Goal: Contribute content: Add original content to the website for others to see

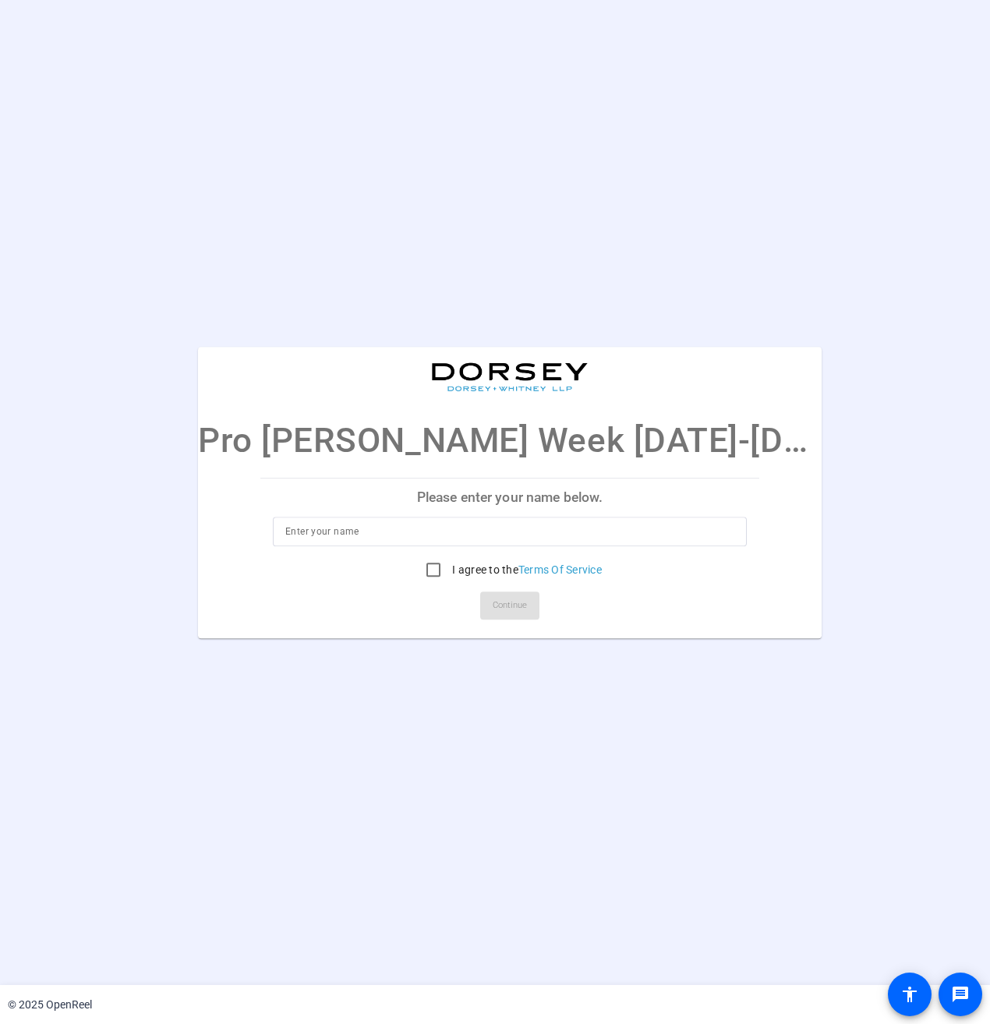
click at [365, 531] on input at bounding box center [509, 531] width 449 height 19
type input "[PERSON_NAME]"
click at [418, 572] on input "I agree to the Terms Of Service" at bounding box center [433, 569] width 31 height 31
checkbox input "true"
click at [492, 605] on span "Continue" at bounding box center [509, 605] width 34 height 23
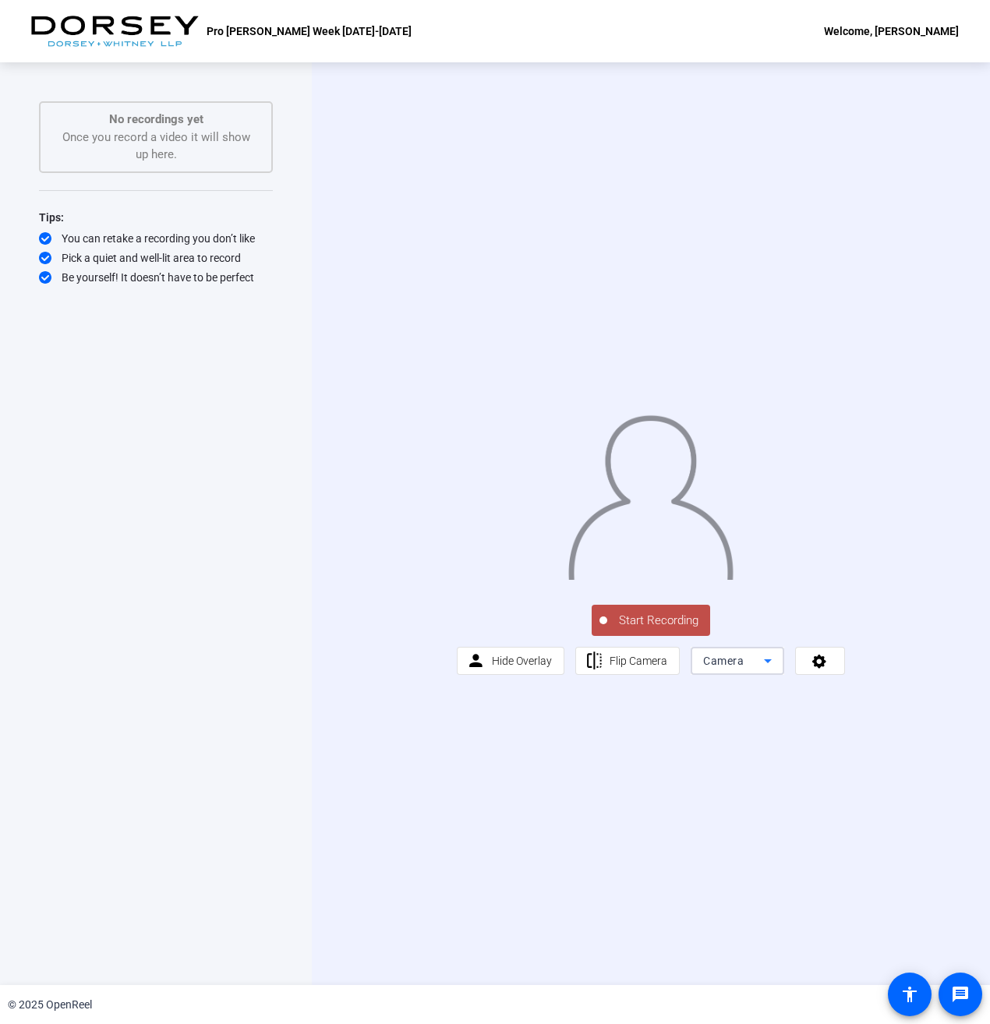
click at [766, 670] on icon at bounding box center [767, 660] width 19 height 19
click at [765, 768] on mat-option "Screen" at bounding box center [737, 774] width 94 height 31
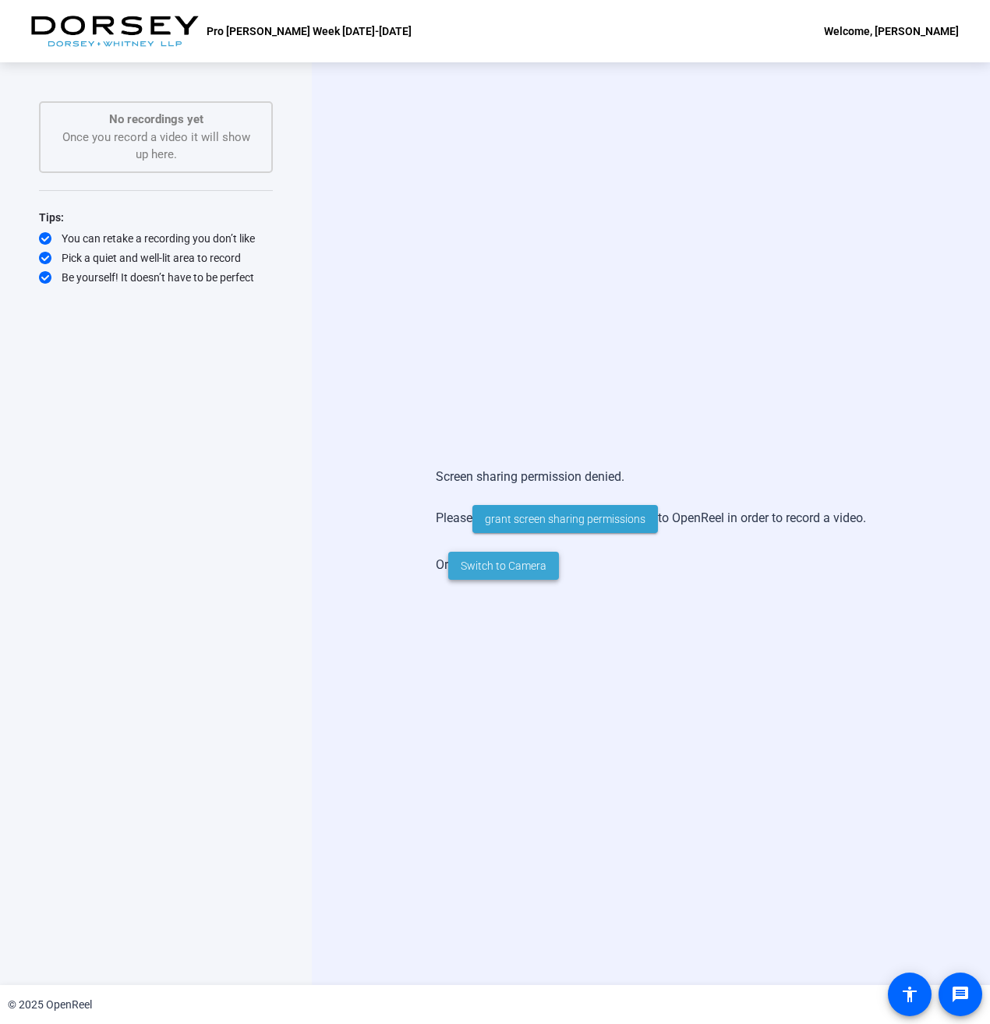
click at [468, 563] on span "Switch to Camera" at bounding box center [504, 566] width 86 height 16
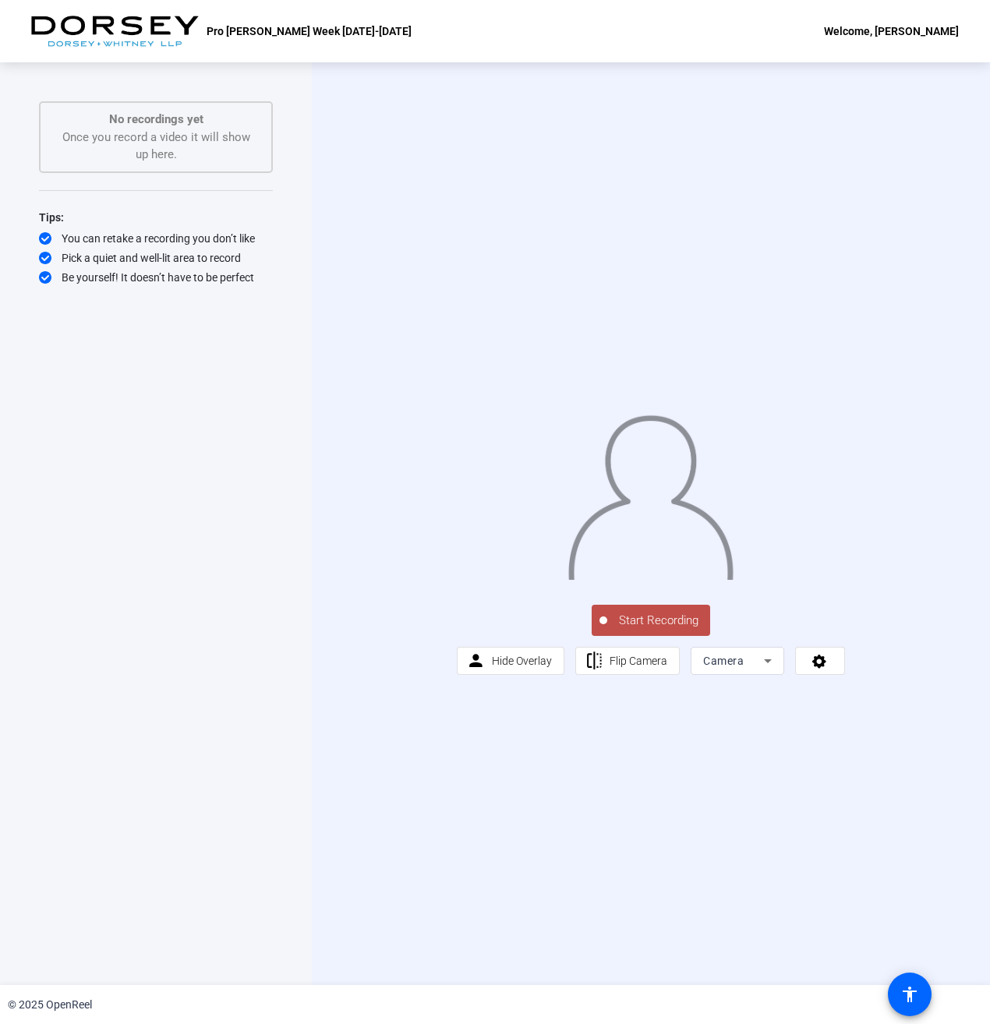
click at [514, 195] on div "Start Recording person Hide Overlay flip Flip Camera Camera" at bounding box center [651, 523] width 678 height 923
click at [436, 235] on div "Start Recording person Hide Overlay flip Flip Camera Camera" at bounding box center [651, 523] width 678 height 923
click at [507, 808] on div "Start Recording person Hide Overlay flip Flip Camera Camera" at bounding box center [651, 523] width 678 height 923
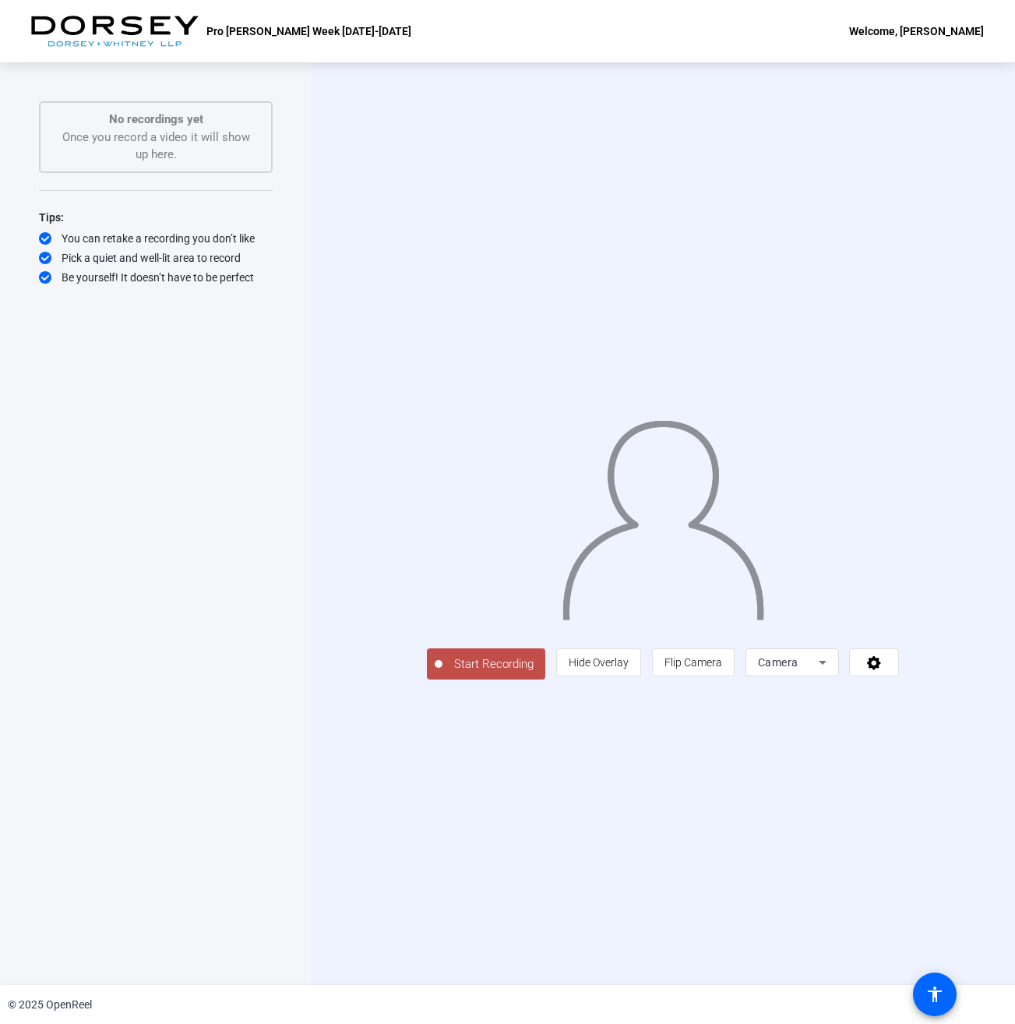
click at [443, 673] on span "Start Recording" at bounding box center [494, 664] width 103 height 18
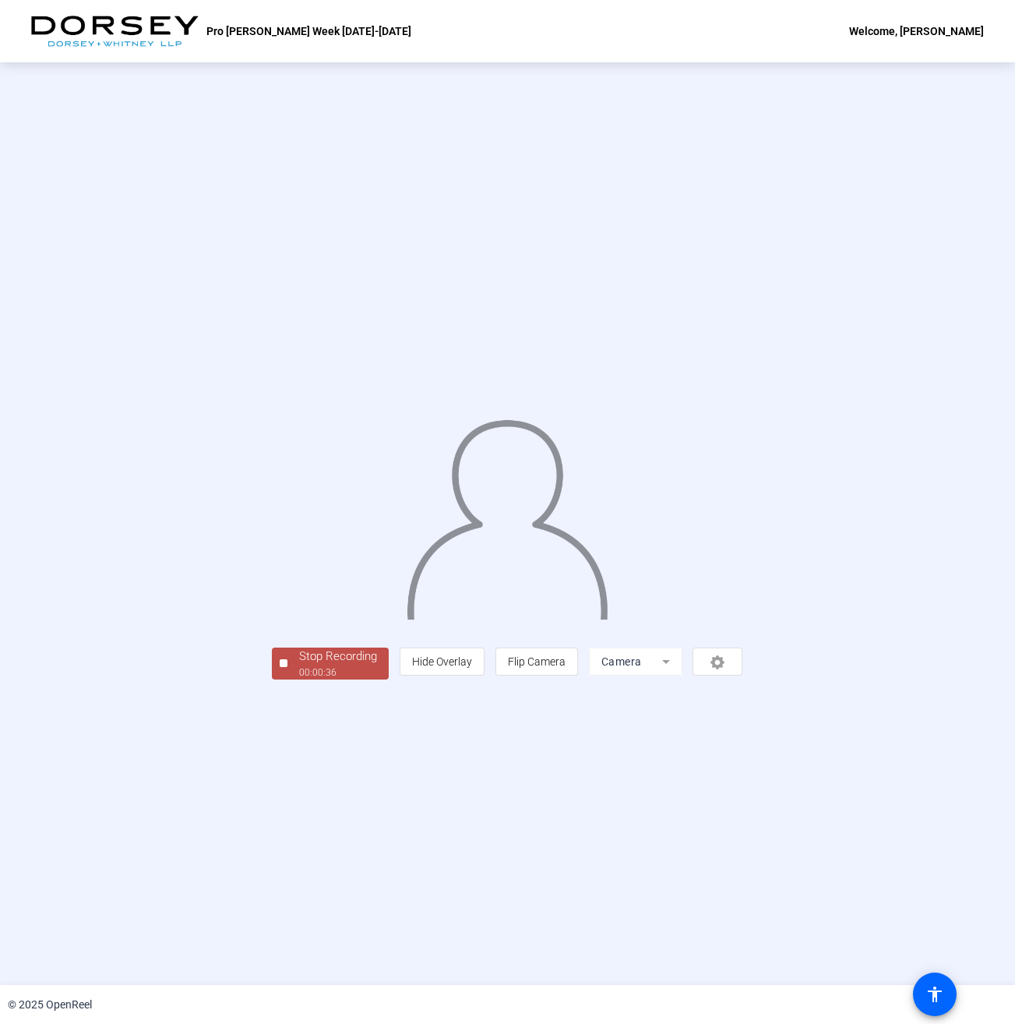
click at [299, 665] on div "Stop Recording" at bounding box center [338, 657] width 78 height 18
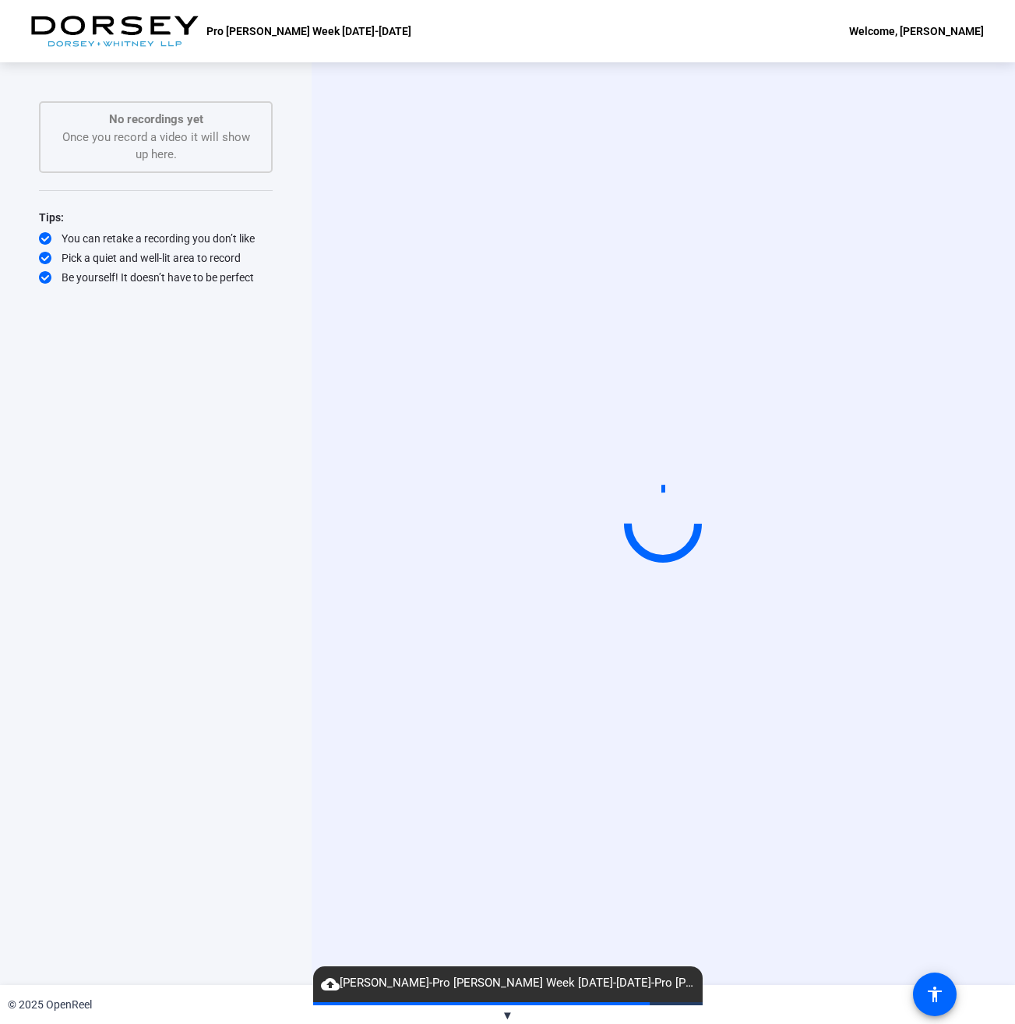
click at [511, 1018] on span "▼" at bounding box center [508, 1015] width 12 height 14
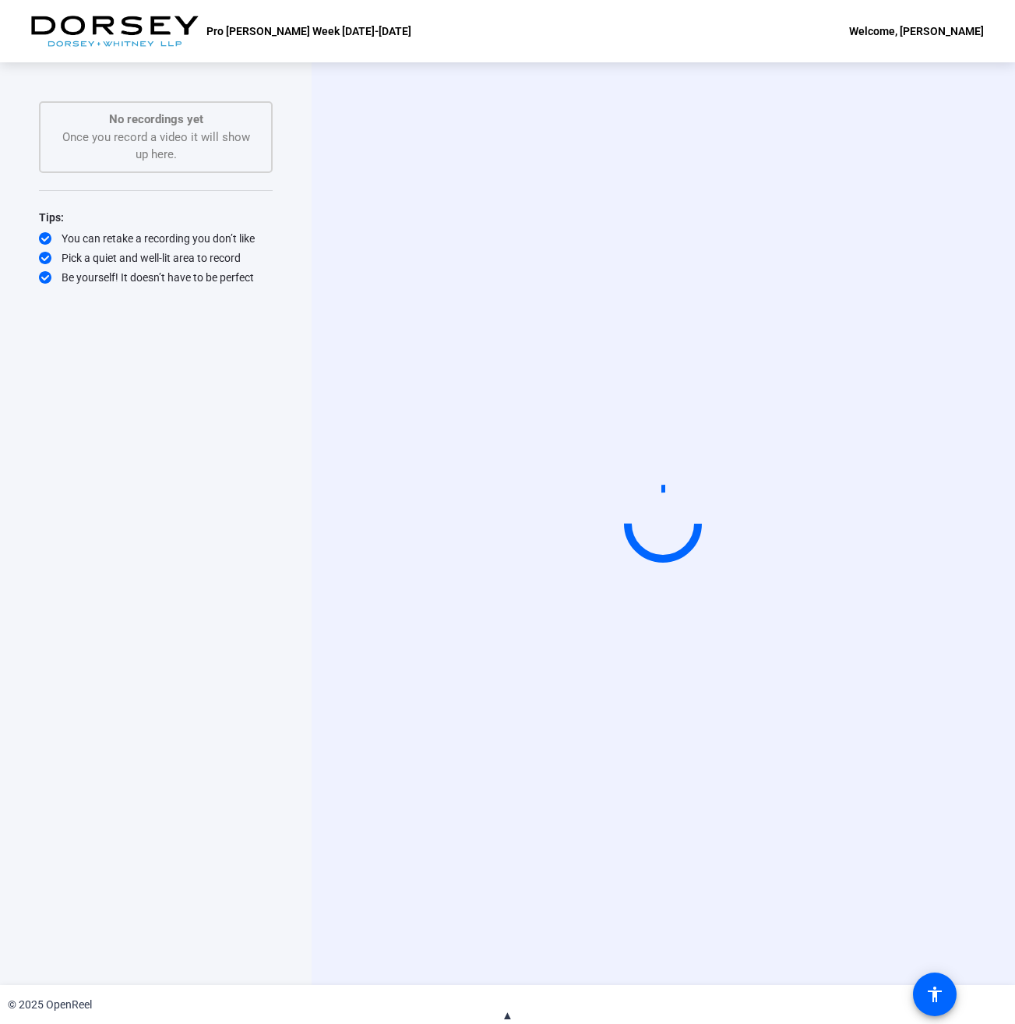
click at [511, 1018] on span "▲" at bounding box center [508, 1015] width 12 height 14
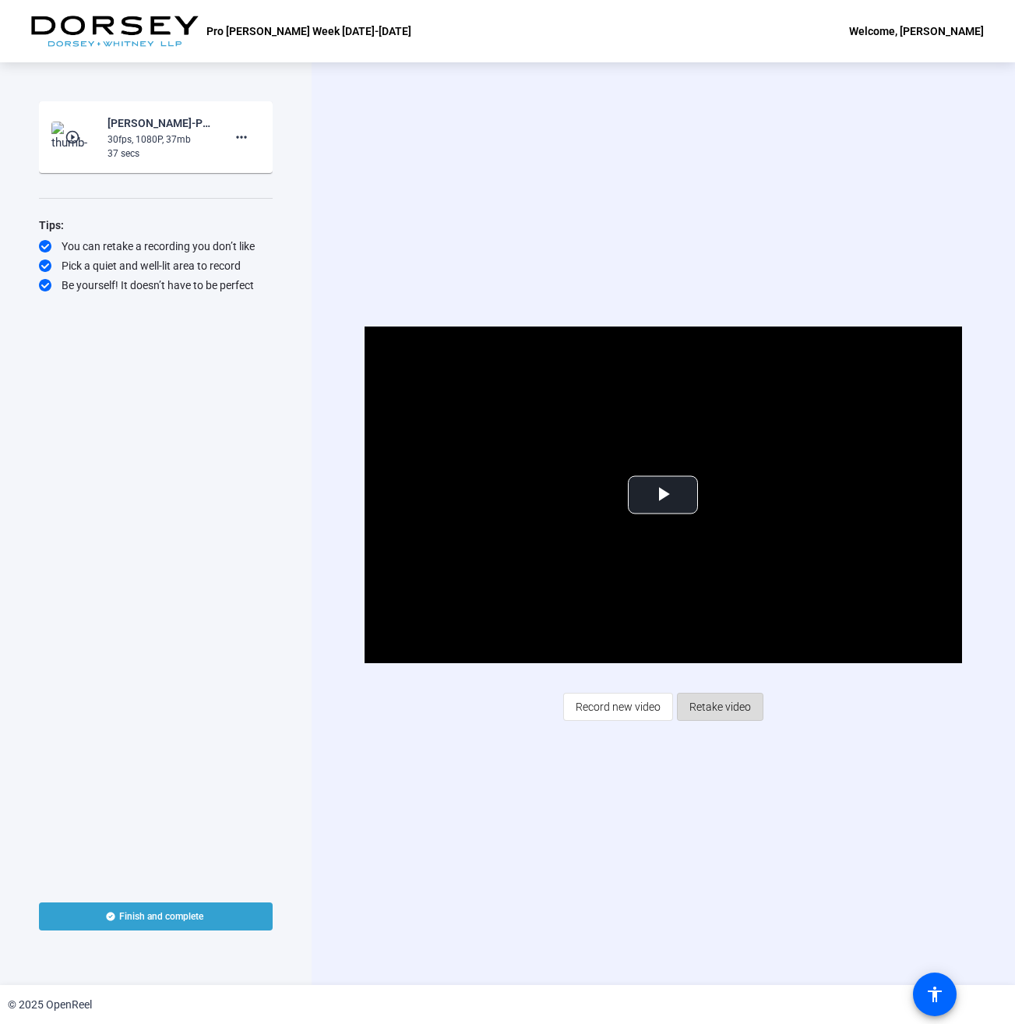
click at [717, 714] on span "Retake video" at bounding box center [721, 707] width 62 height 30
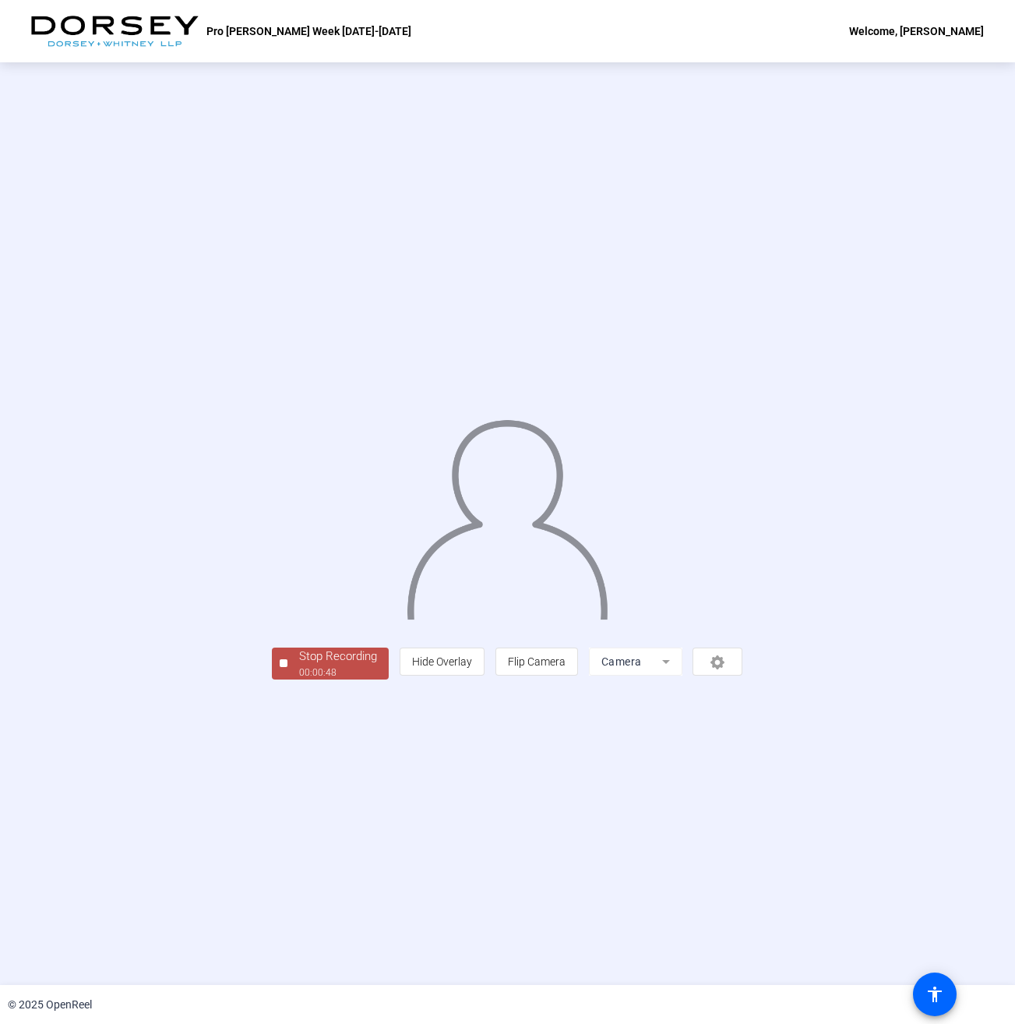
click at [299, 680] on div "00:00:48" at bounding box center [338, 672] width 78 height 14
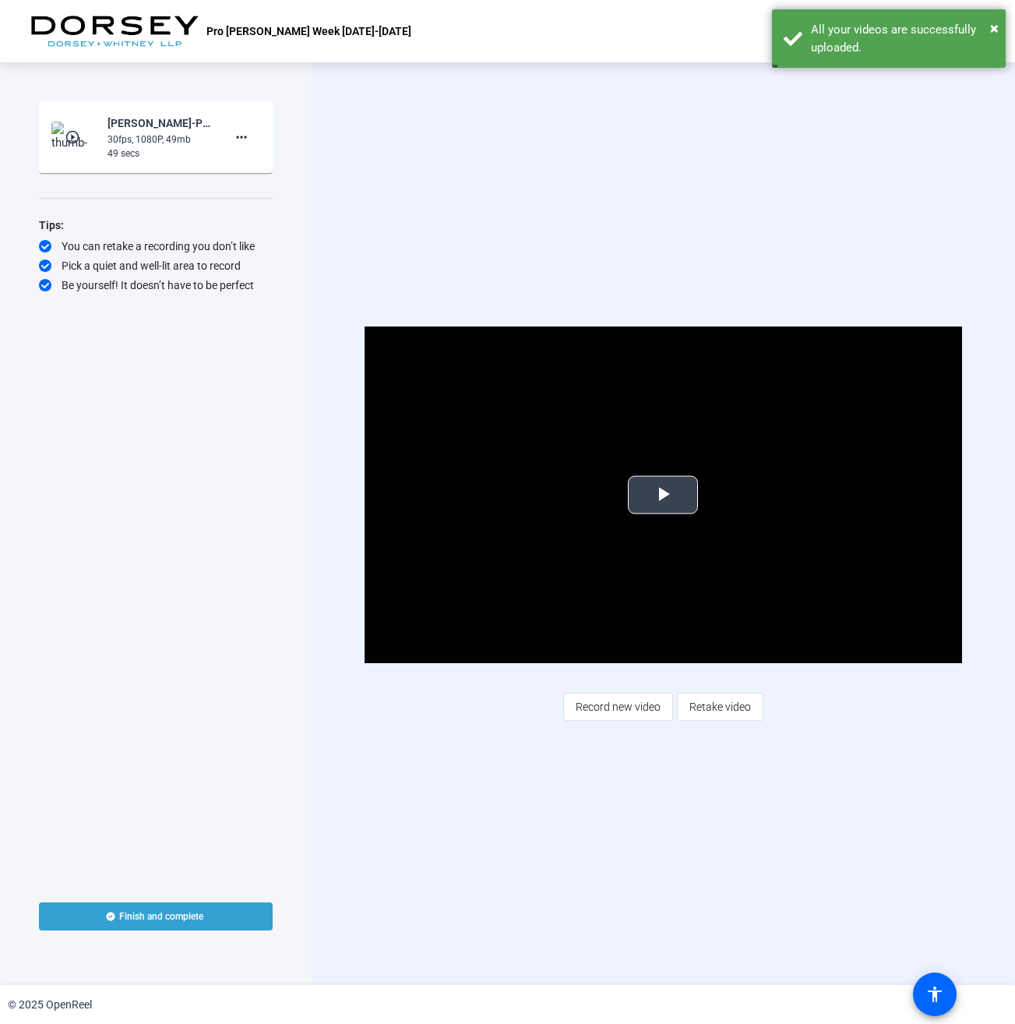
click at [663, 495] on span "Video Player" at bounding box center [663, 495] width 0 height 0
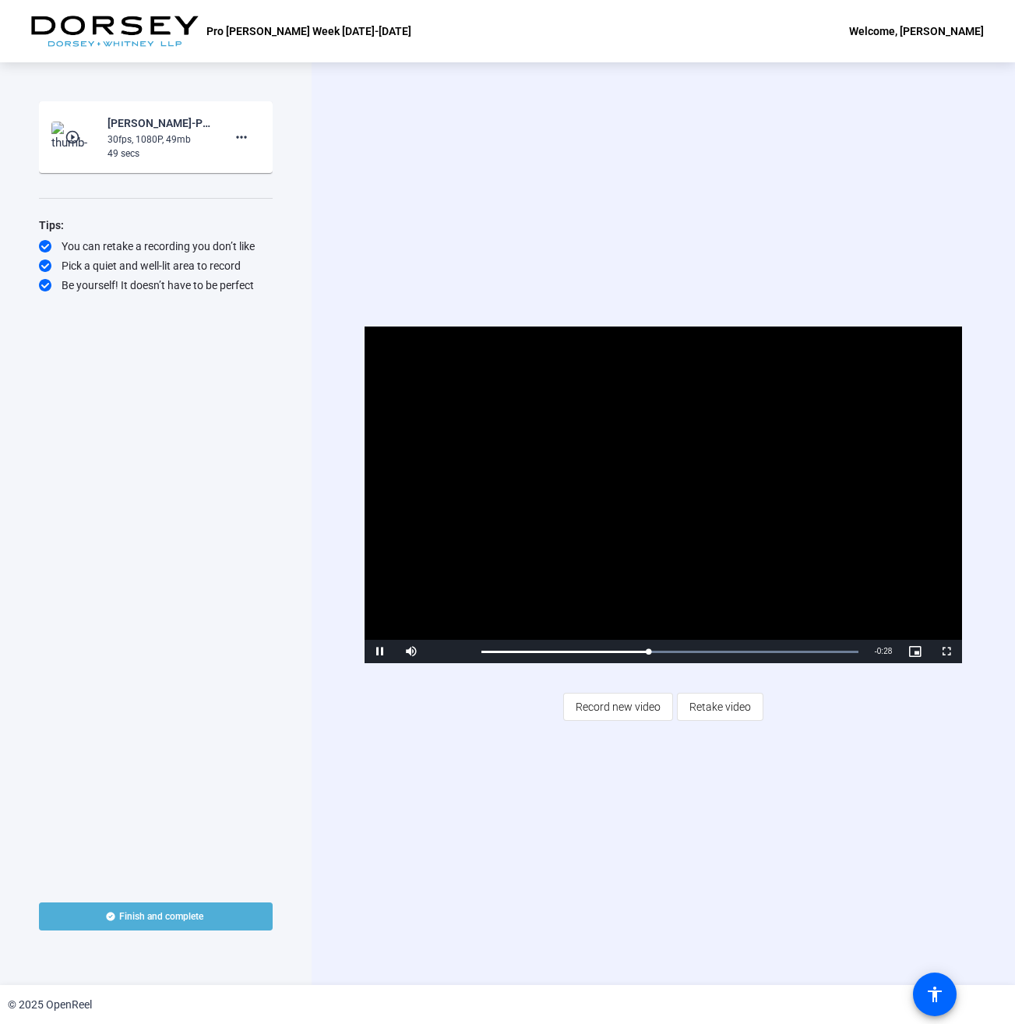
click at [238, 923] on span at bounding box center [156, 916] width 234 height 37
